Goal: Navigation & Orientation: Find specific page/section

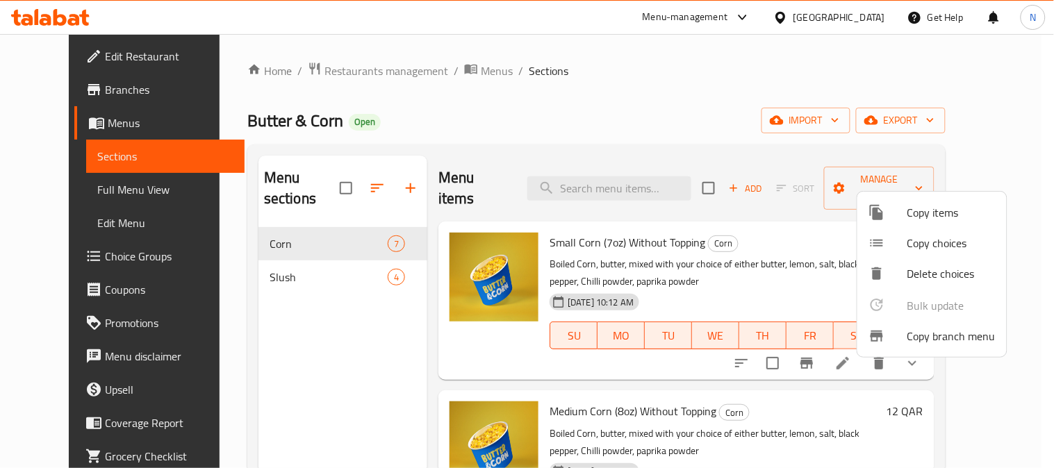
click at [878, 3] on div at bounding box center [527, 234] width 1054 height 468
click at [878, 17] on div "[GEOGRAPHIC_DATA]" at bounding box center [829, 17] width 134 height 33
click at [877, 17] on div "[GEOGRAPHIC_DATA]" at bounding box center [829, 17] width 134 height 33
click at [858, 15] on div "[GEOGRAPHIC_DATA]" at bounding box center [840, 17] width 92 height 15
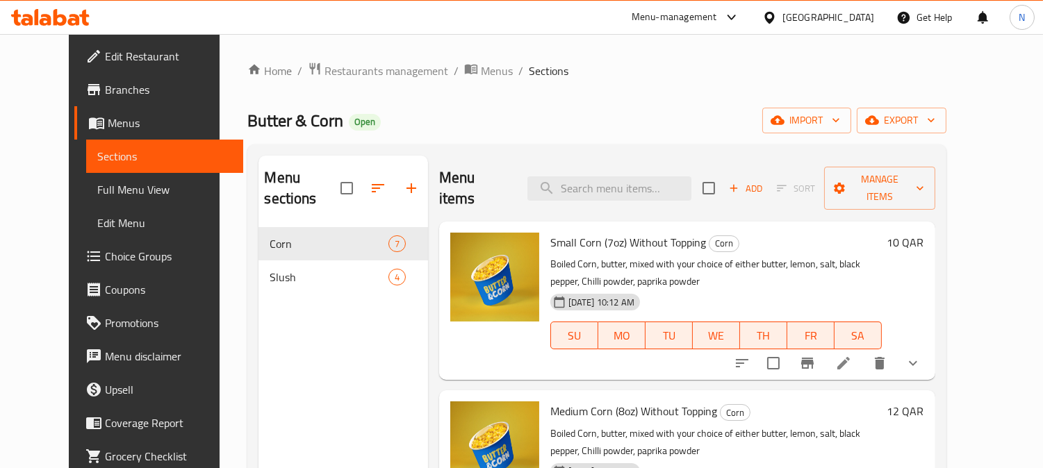
click at [864, 15] on div "[GEOGRAPHIC_DATA]" at bounding box center [828, 17] width 92 height 15
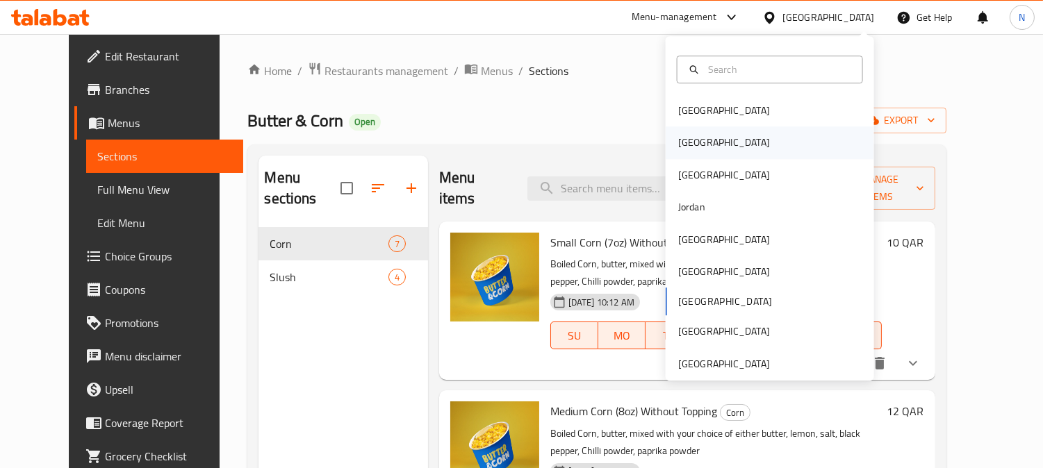
click at [697, 149] on div "[GEOGRAPHIC_DATA]" at bounding box center [724, 143] width 114 height 32
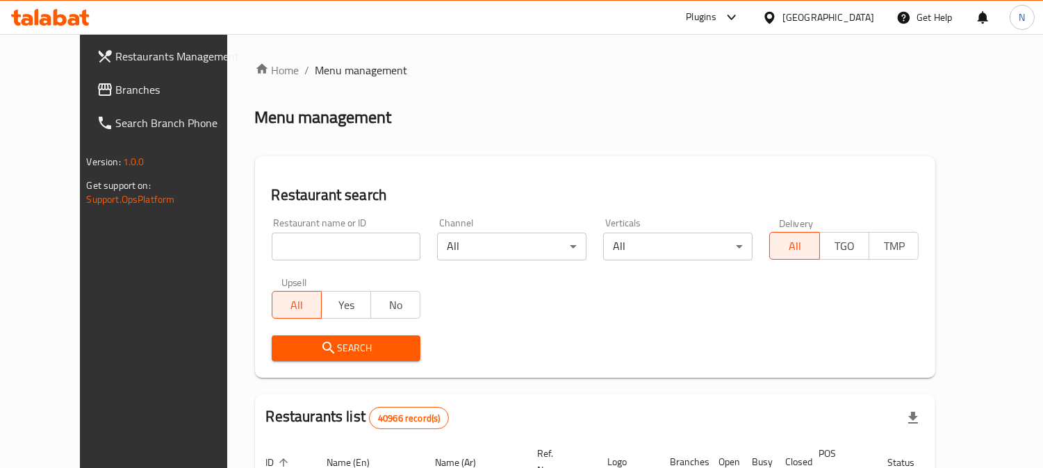
click at [116, 87] on span "Branches" at bounding box center [179, 89] width 127 height 17
